Goal: Find specific page/section: Find specific page/section

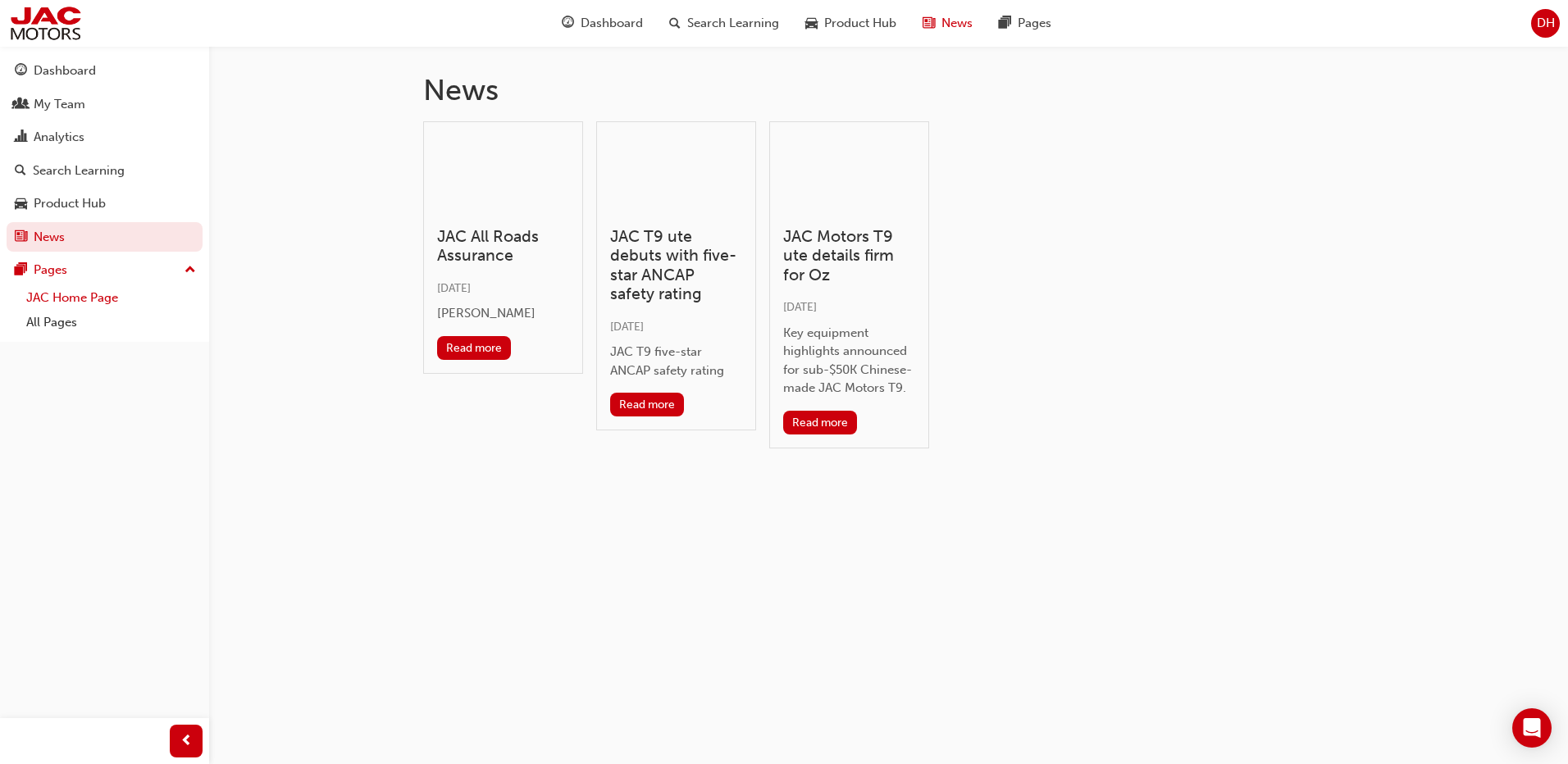
click at [77, 298] on link "JAC Home Page" at bounding box center [111, 297] width 183 height 25
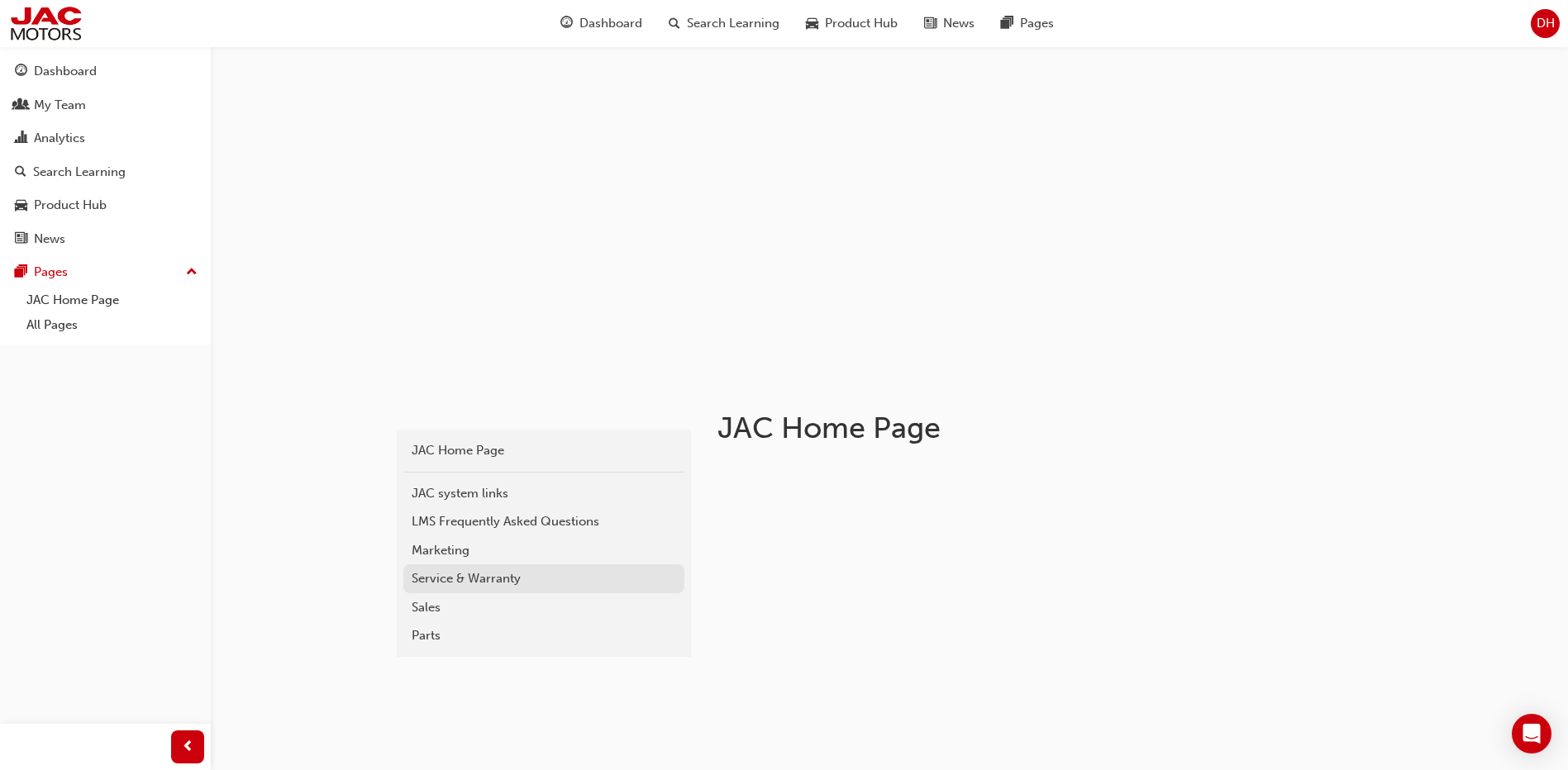
click at [482, 580] on div "Service & Warranty" at bounding box center [544, 579] width 265 height 19
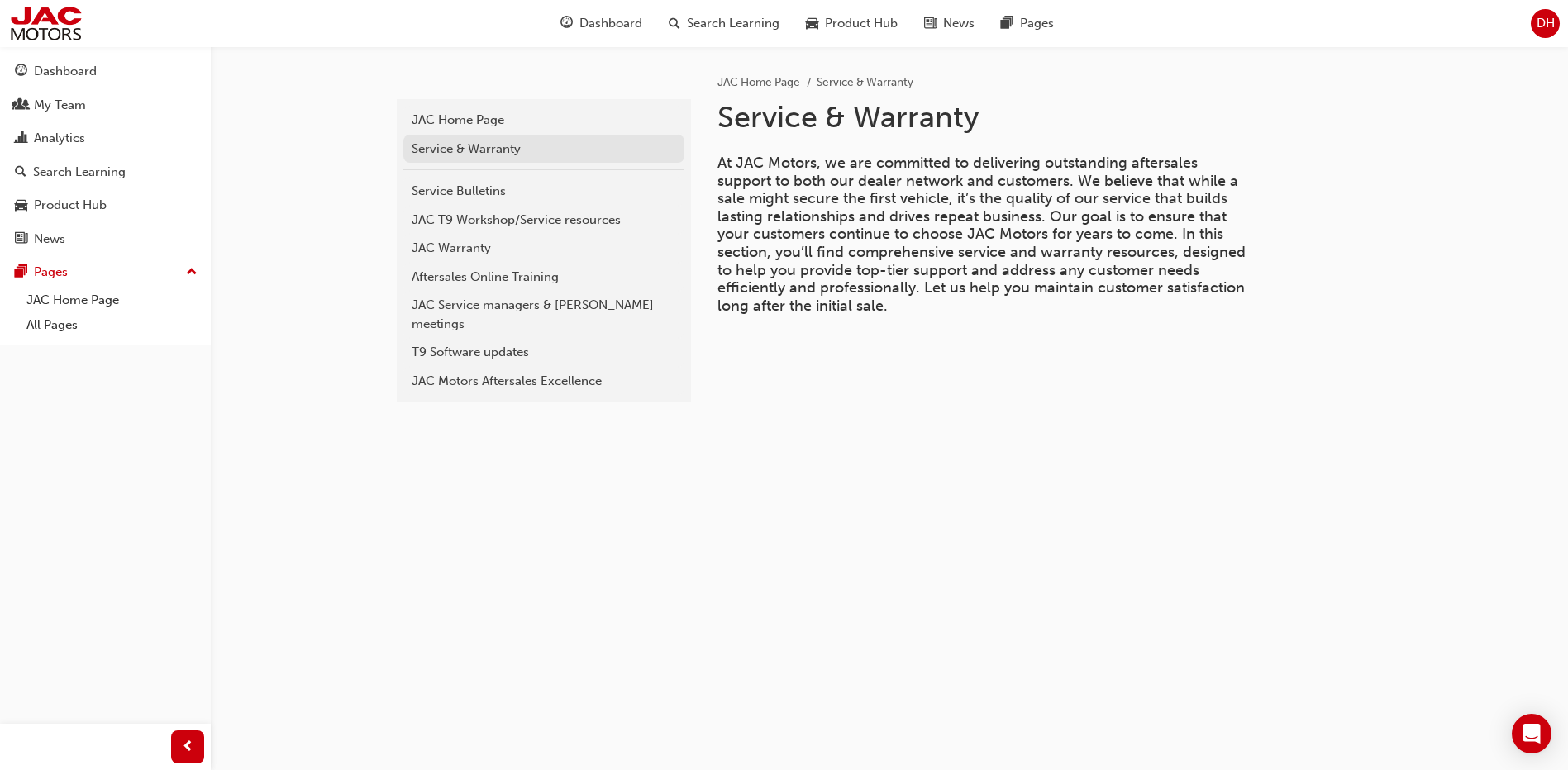
click at [473, 152] on div "Service & Warranty" at bounding box center [544, 149] width 265 height 19
click at [500, 343] on div "T9 Software updates" at bounding box center [544, 352] width 265 height 19
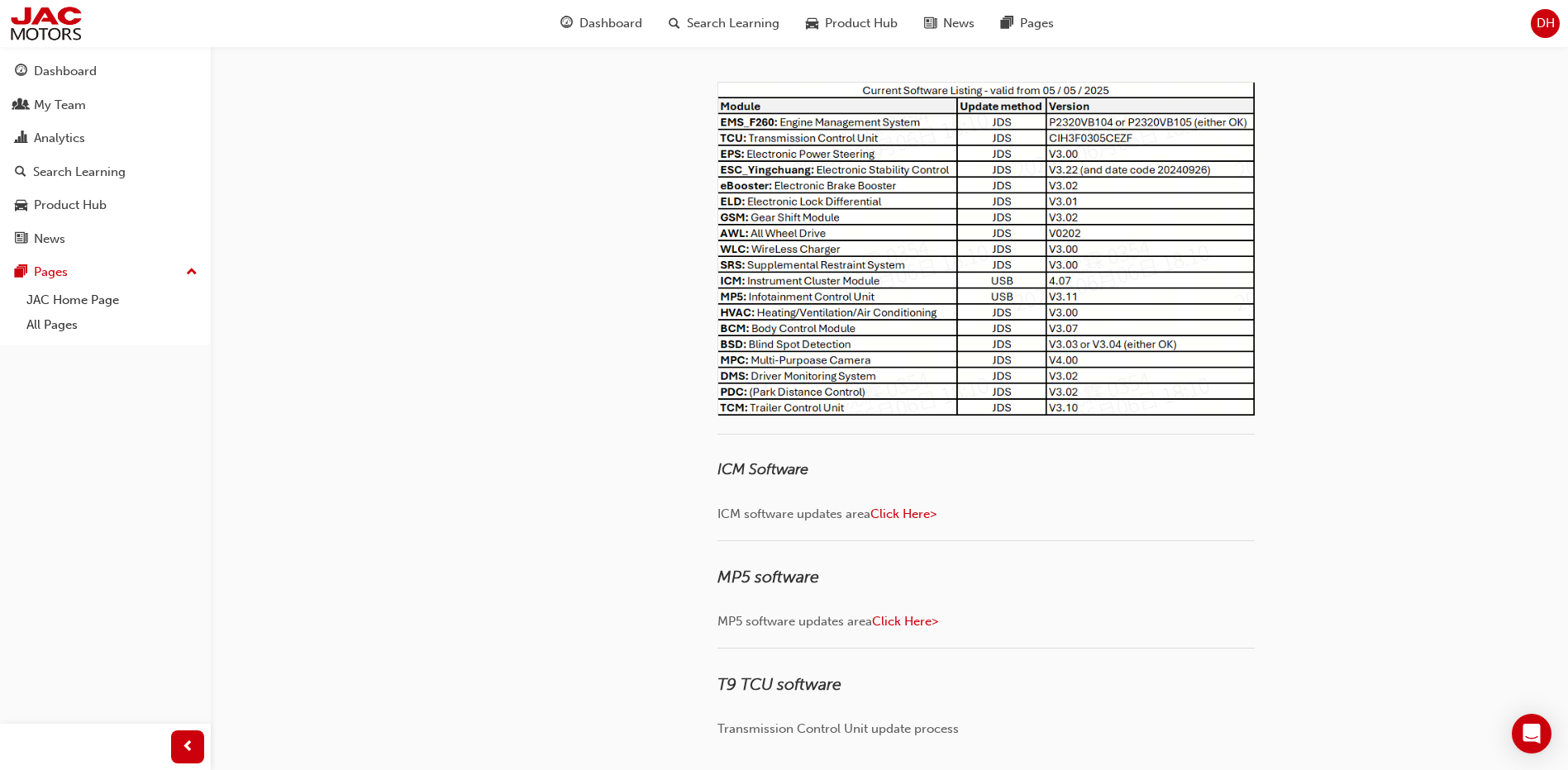
scroll to position [196, 0]
